Goal: Transaction & Acquisition: Purchase product/service

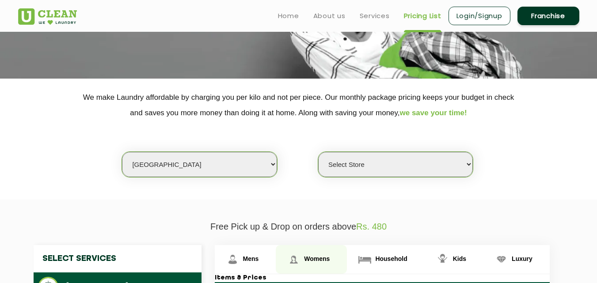
scroll to position [106, 0]
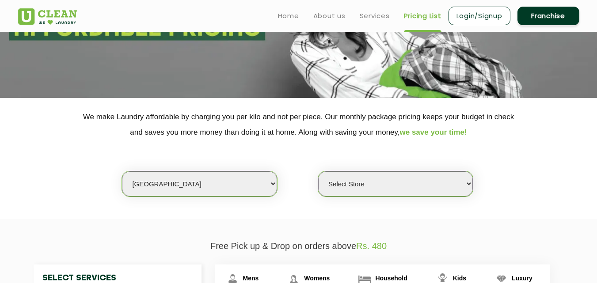
click at [156, 183] on select "Select city [GEOGRAPHIC_DATA] [GEOGRAPHIC_DATA] [GEOGRAPHIC_DATA] [GEOGRAPHIC_D…" at bounding box center [199, 183] width 155 height 25
select select "93"
click at [122, 171] on select "Select city [GEOGRAPHIC_DATA] [GEOGRAPHIC_DATA] [GEOGRAPHIC_DATA] [GEOGRAPHIC_D…" at bounding box center [199, 183] width 155 height 25
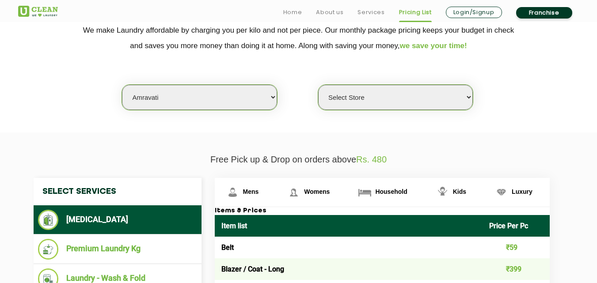
scroll to position [221, 0]
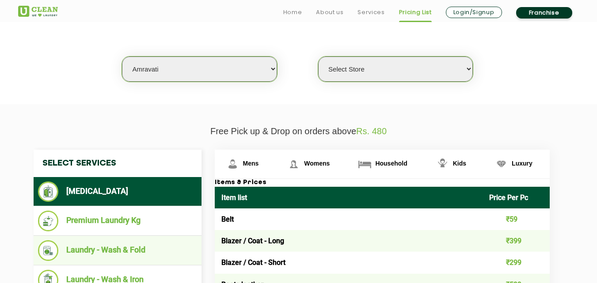
click at [130, 247] on li "Laundry - Wash & Fold" at bounding box center [117, 250] width 159 height 21
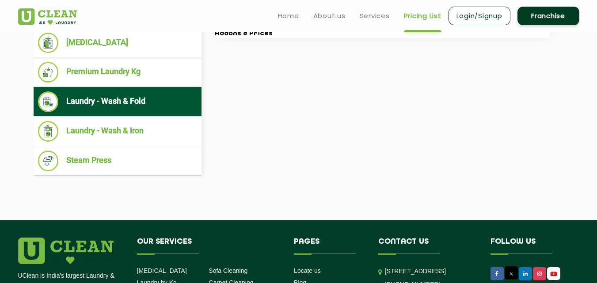
scroll to position [342, 0]
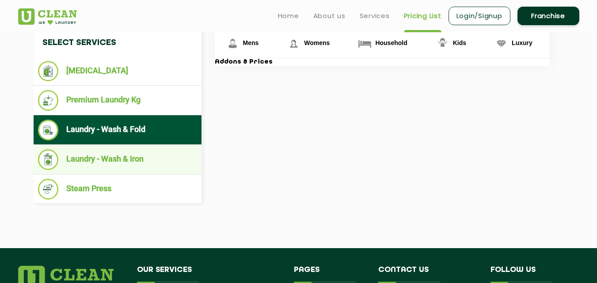
click at [117, 156] on li "Laundry - Wash & Iron" at bounding box center [117, 159] width 159 height 21
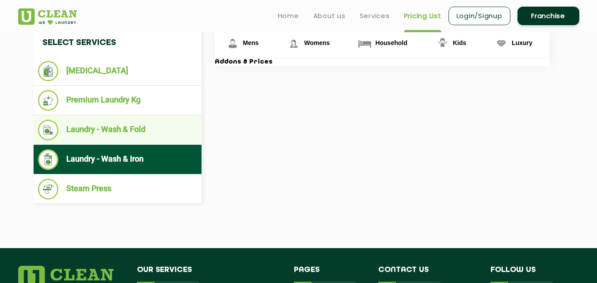
click at [122, 122] on li "Laundry - Wash & Fold" at bounding box center [117, 130] width 159 height 21
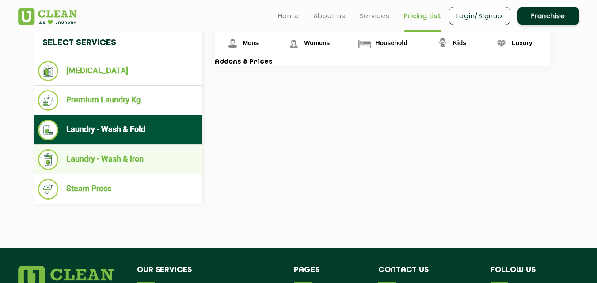
click at [142, 149] on li "Laundry - Wash & Iron" at bounding box center [117, 159] width 159 height 21
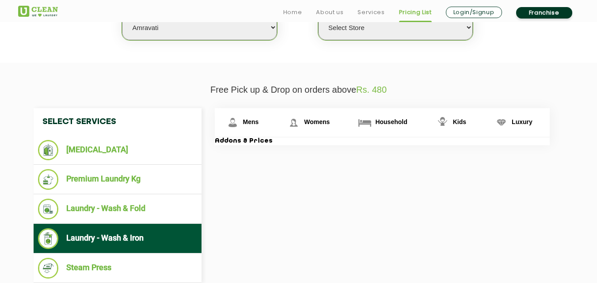
scroll to position [268, 0]
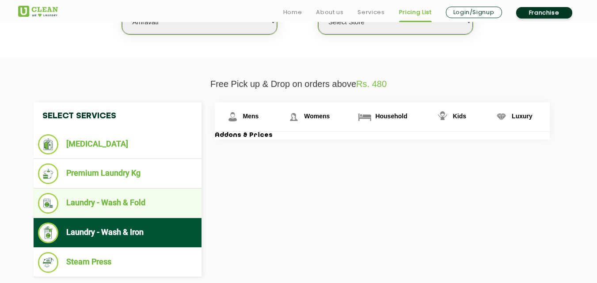
click at [84, 201] on li "Laundry - Wash & Fold" at bounding box center [117, 203] width 159 height 21
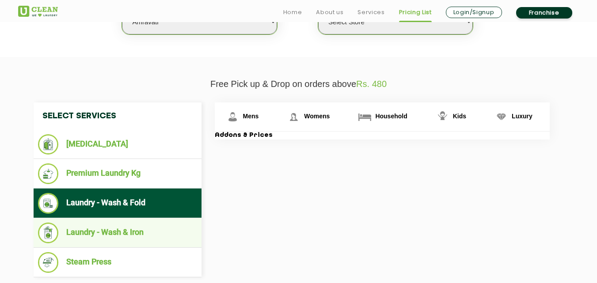
click at [125, 229] on li "Laundry - Wash & Iron" at bounding box center [117, 233] width 159 height 21
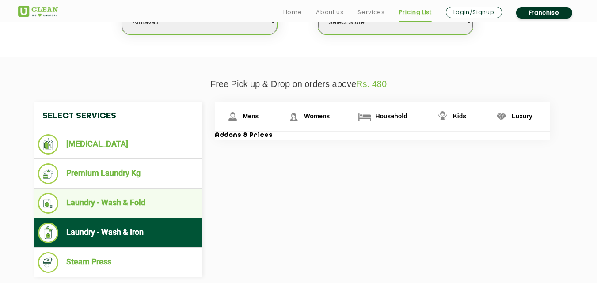
click at [125, 198] on li "Laundry - Wash & Fold" at bounding box center [117, 203] width 159 height 21
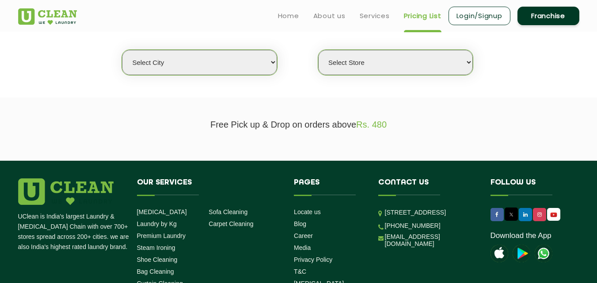
scroll to position [214, 0]
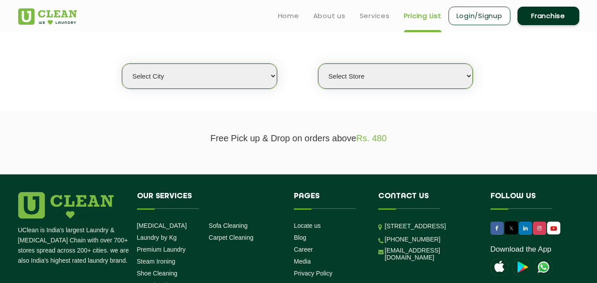
click at [163, 79] on select "Select city" at bounding box center [199, 76] width 155 height 25
click at [163, 74] on select "Select city" at bounding box center [199, 76] width 155 height 25
click at [199, 70] on select "Select city" at bounding box center [199, 76] width 155 height 25
